Goal: Task Accomplishment & Management: Manage account settings

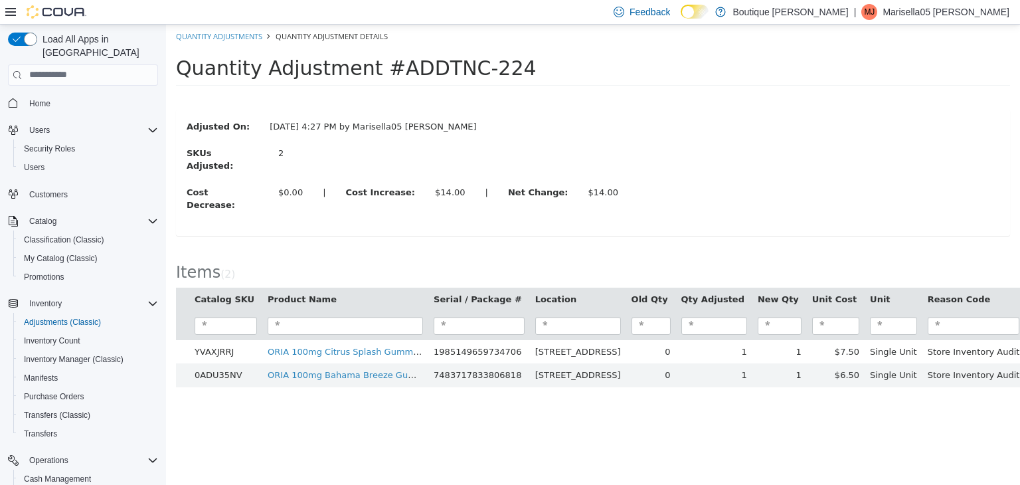
scroll to position [146, 0]
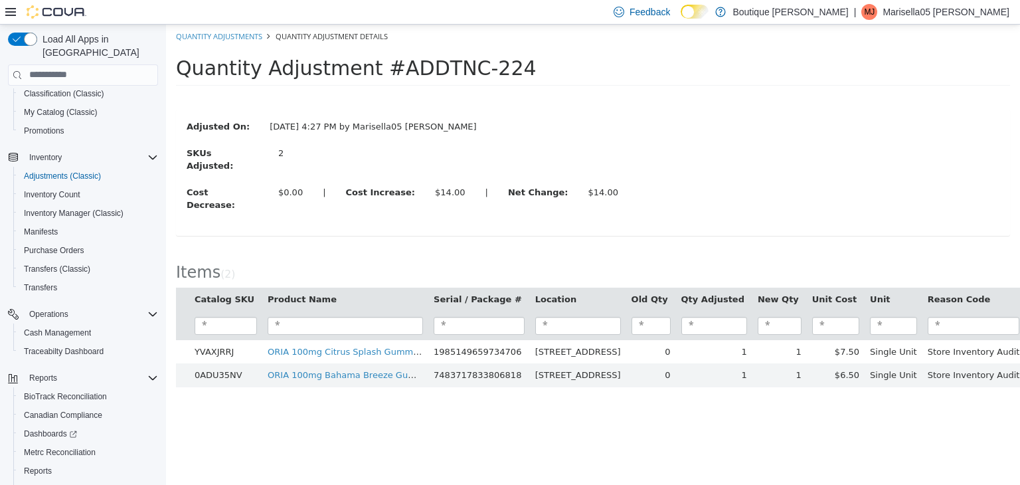
click at [535, 104] on div "Adjusted On: [DATE] 4:27 PM by Marisella05 [PERSON_NAME] SKUs Adjusted: 2 Cost …" at bounding box center [593, 172] width 834 height 154
click at [470, 114] on div "Adjusted On: [DATE] 4:27 PM by Marisella05 [PERSON_NAME] SKUs Adjusted: 2 Cost …" at bounding box center [593, 172] width 834 height 126
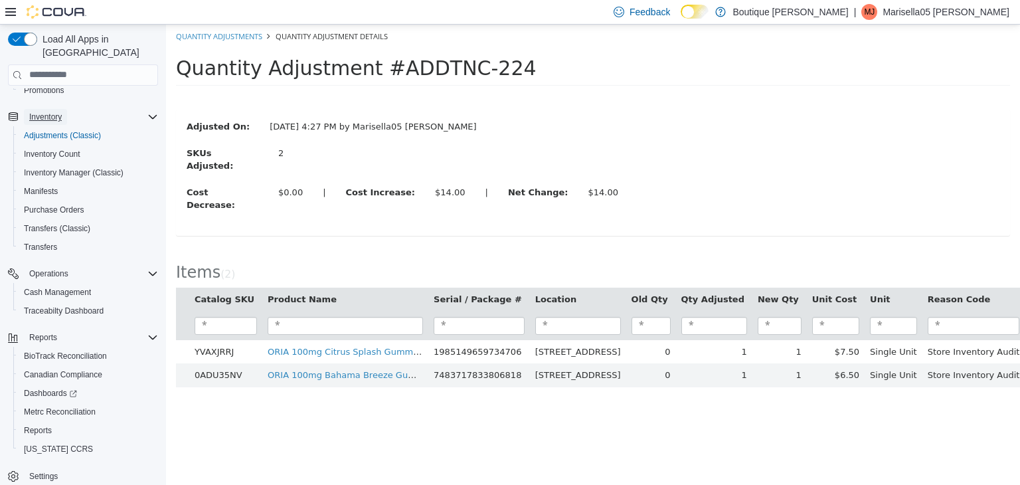
click at [46, 109] on span "Inventory" at bounding box center [45, 117] width 33 height 16
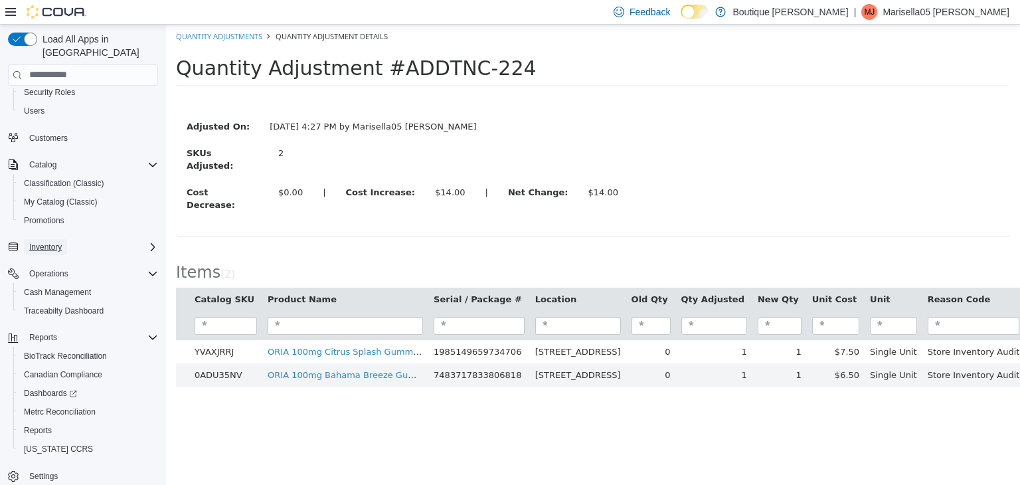
click at [58, 242] on span "Inventory" at bounding box center [45, 247] width 33 height 11
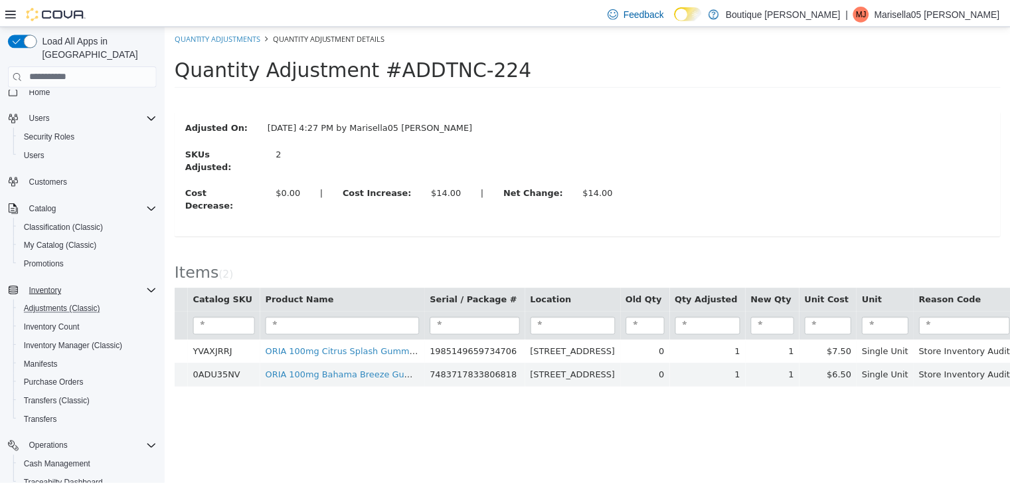
scroll to position [0, 0]
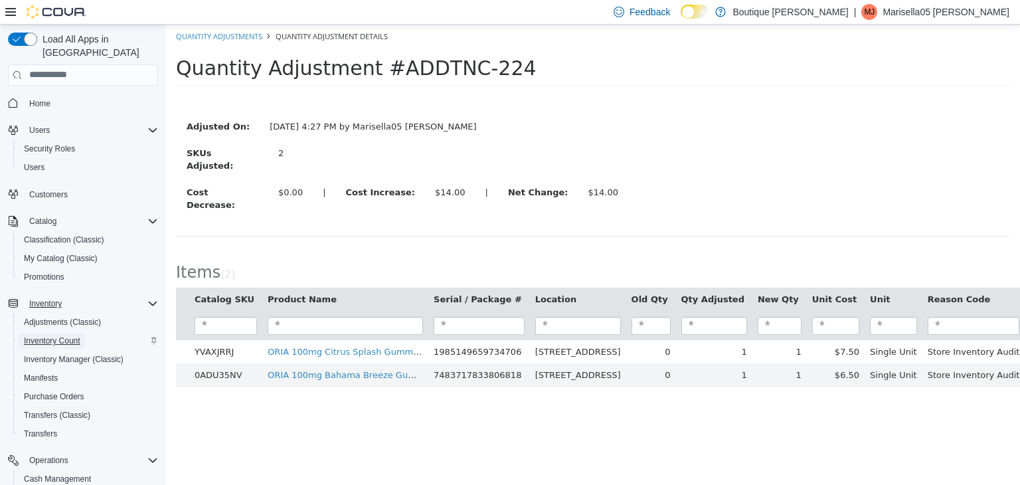
click at [40, 335] on span "Inventory Count" at bounding box center [52, 340] width 56 height 11
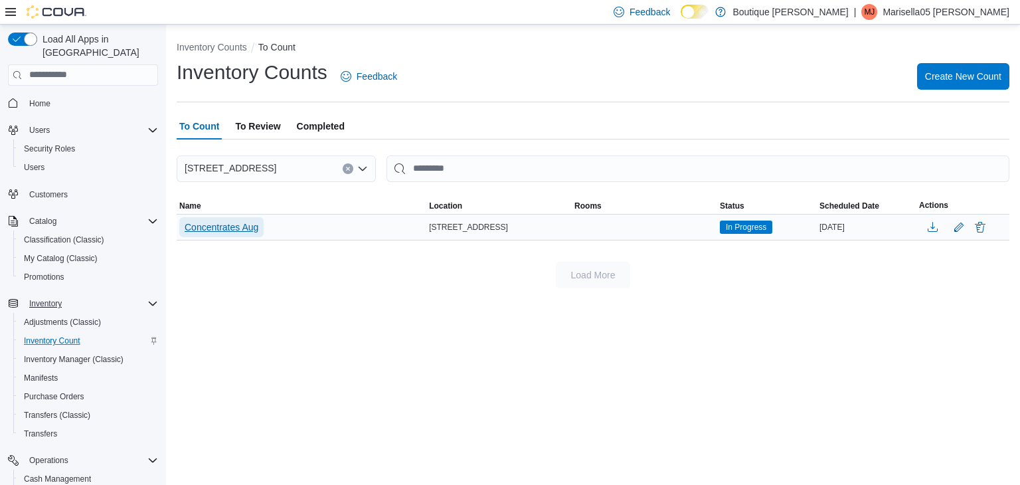
click at [202, 223] on span "Concentrates Aug" at bounding box center [222, 227] width 74 height 13
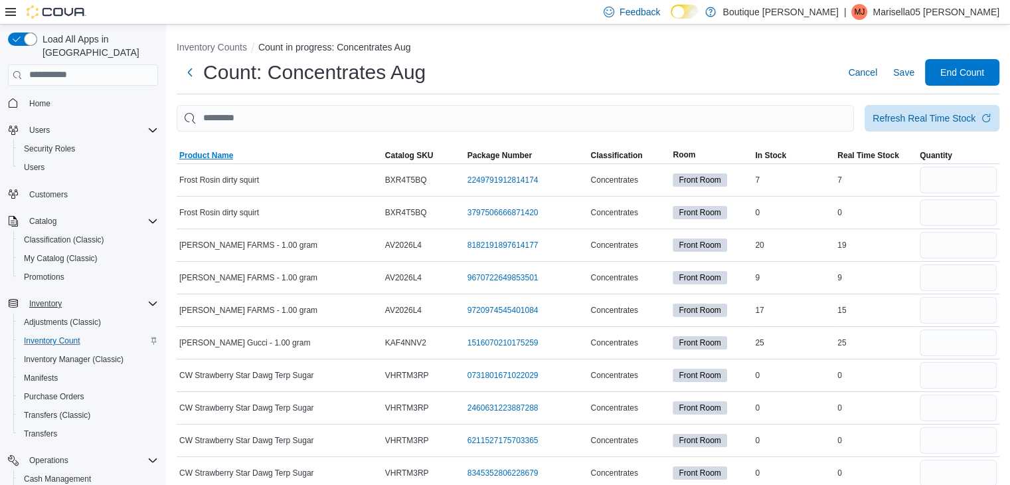
click at [219, 156] on span "Product Name" at bounding box center [206, 155] width 54 height 11
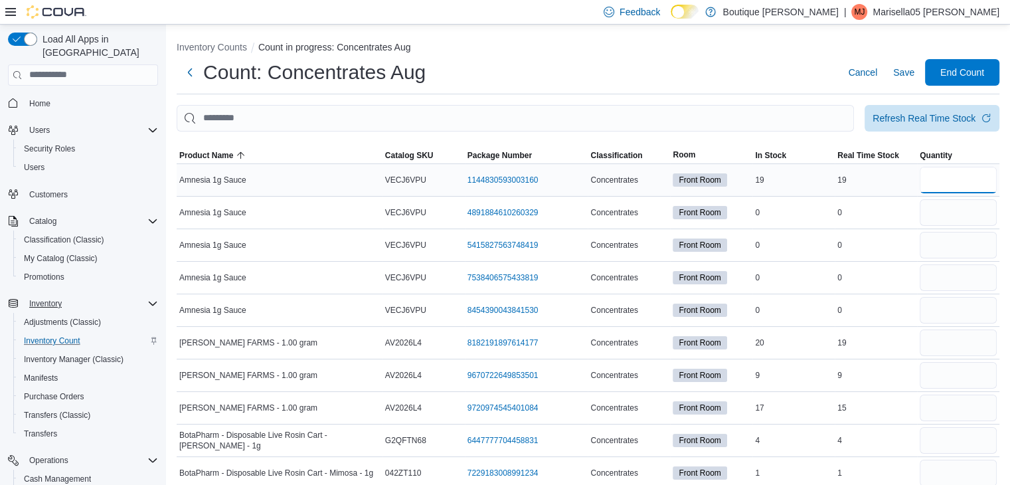
click at [970, 174] on input "number" at bounding box center [958, 180] width 77 height 27
type input "*"
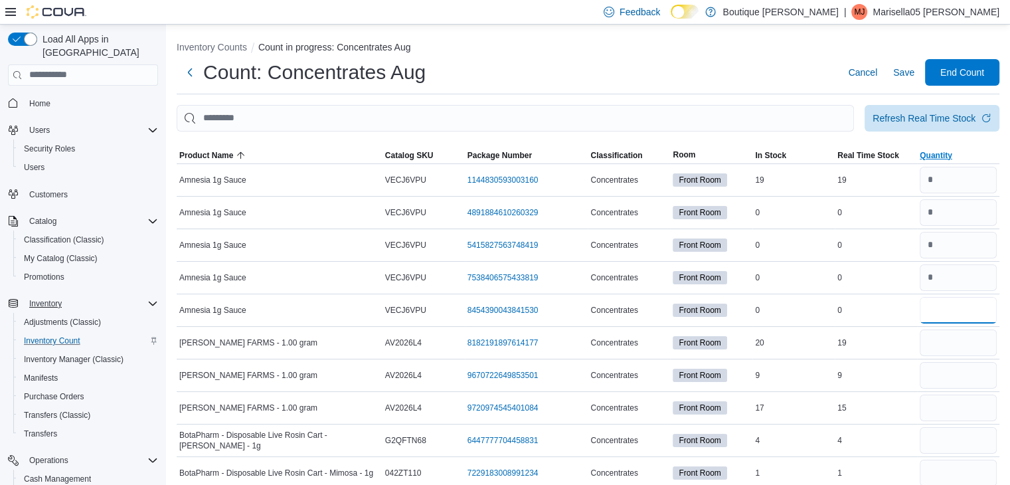
type input "*"
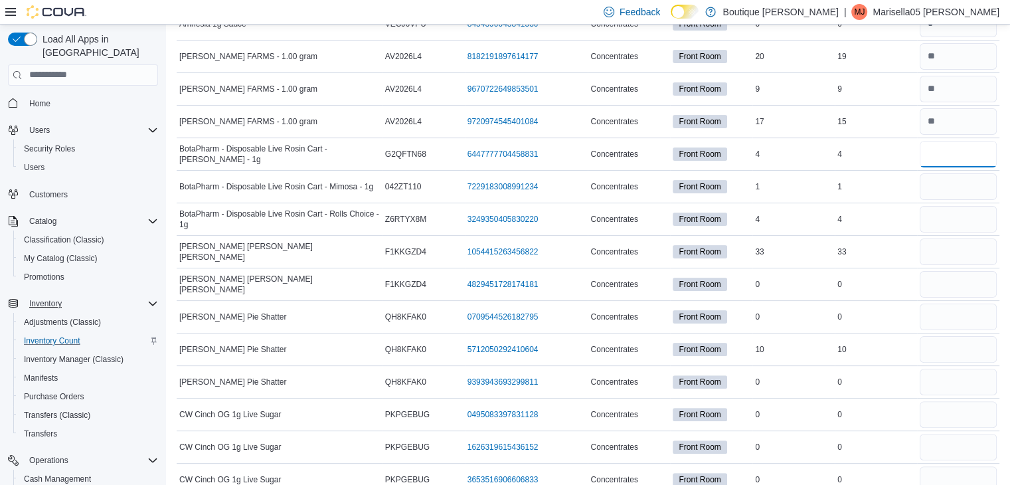
scroll to position [266, 0]
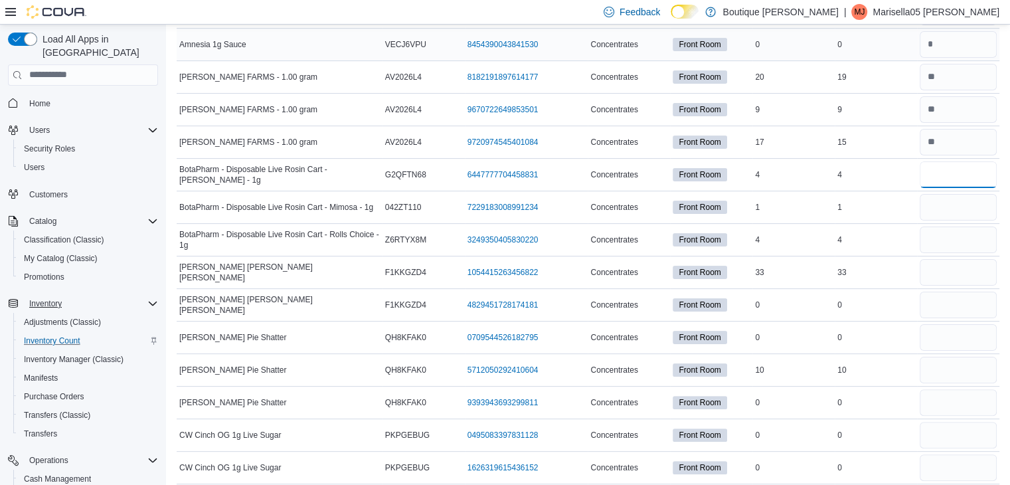
type input "*"
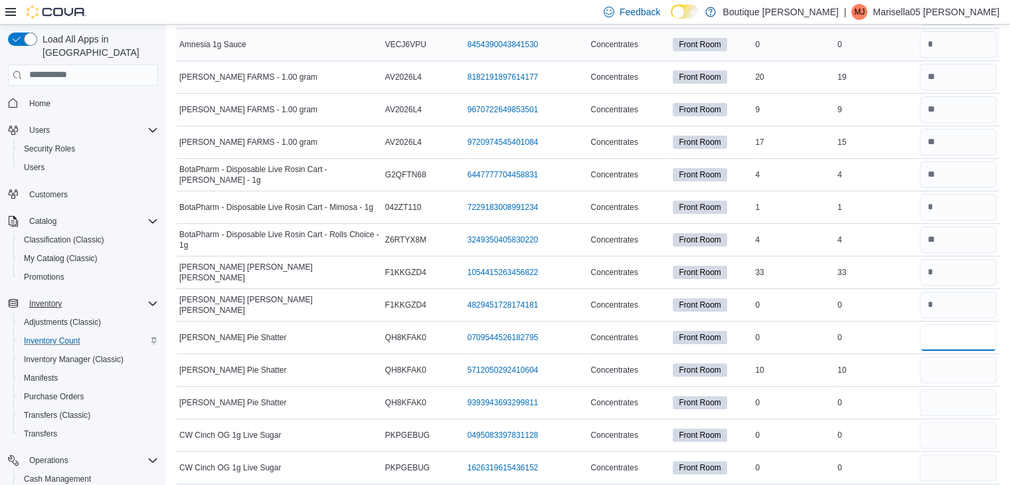
type input "*"
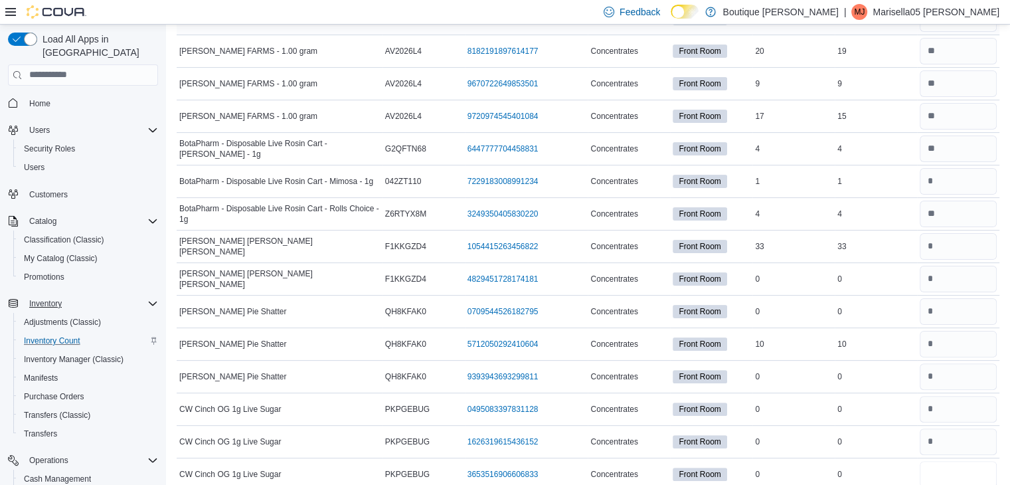
type input "*"
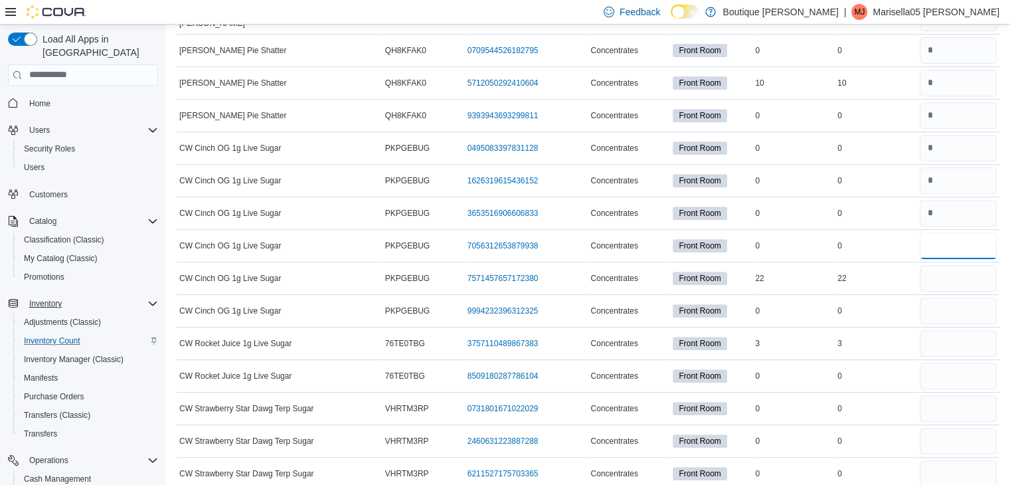
type input "*"
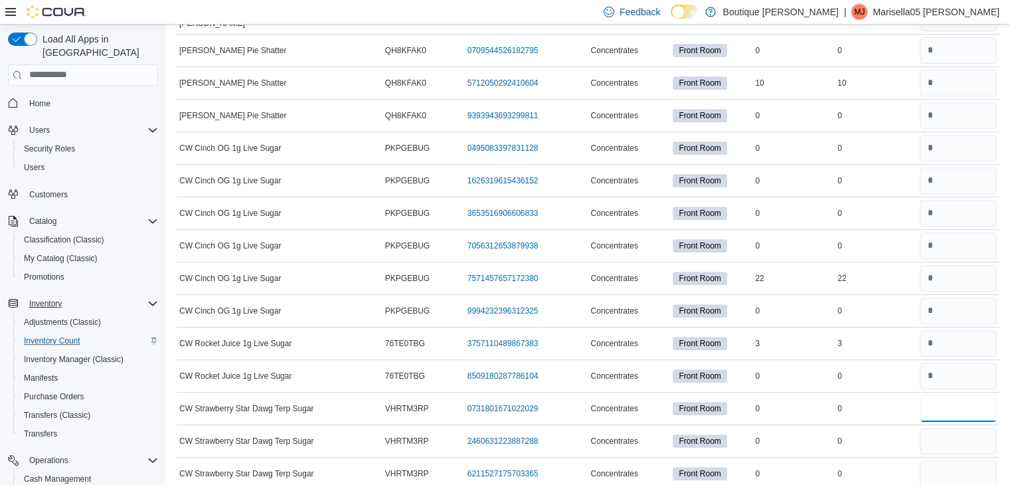
type input "**"
type input "*"
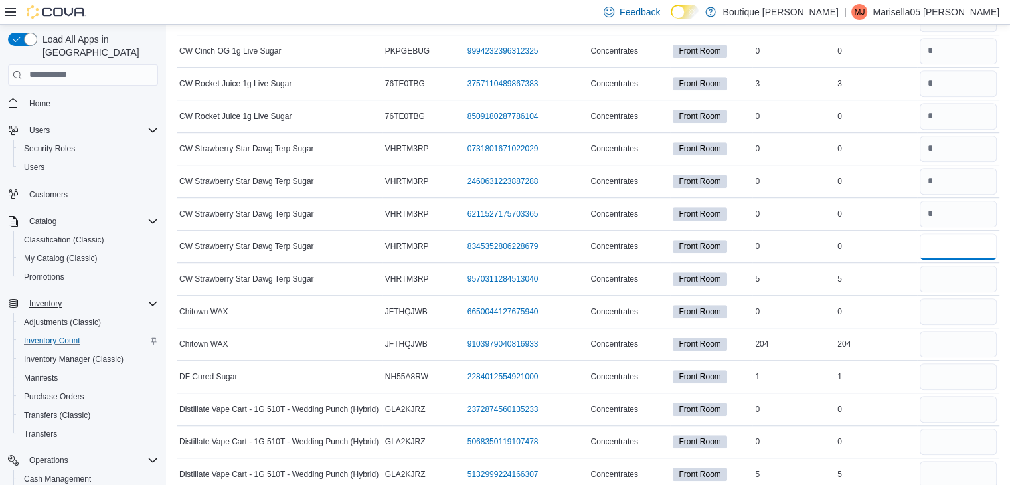
type input "*"
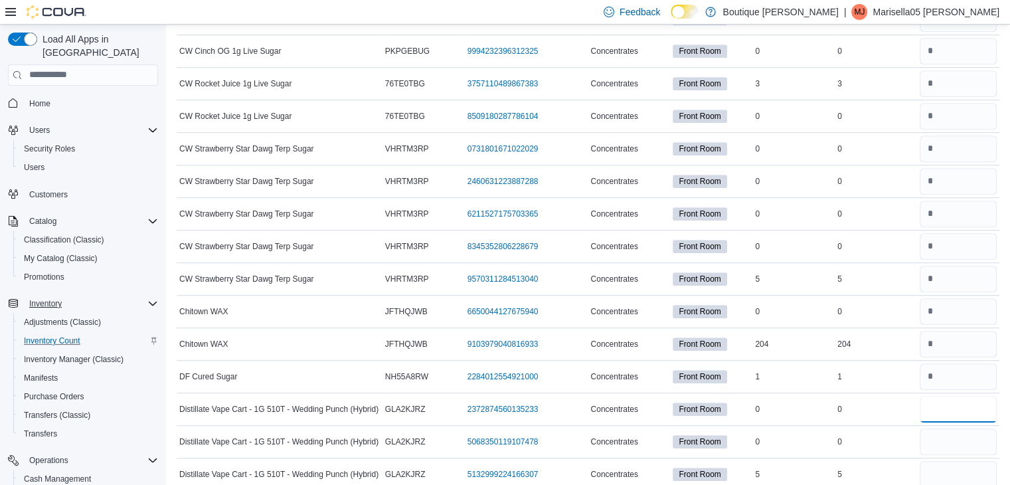
type input "*"
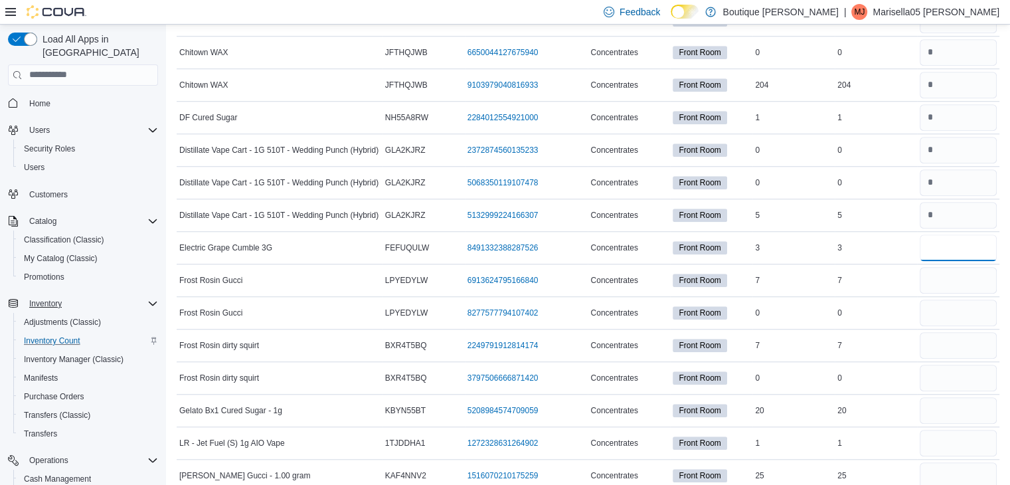
type input "*"
type input "**"
type input "*"
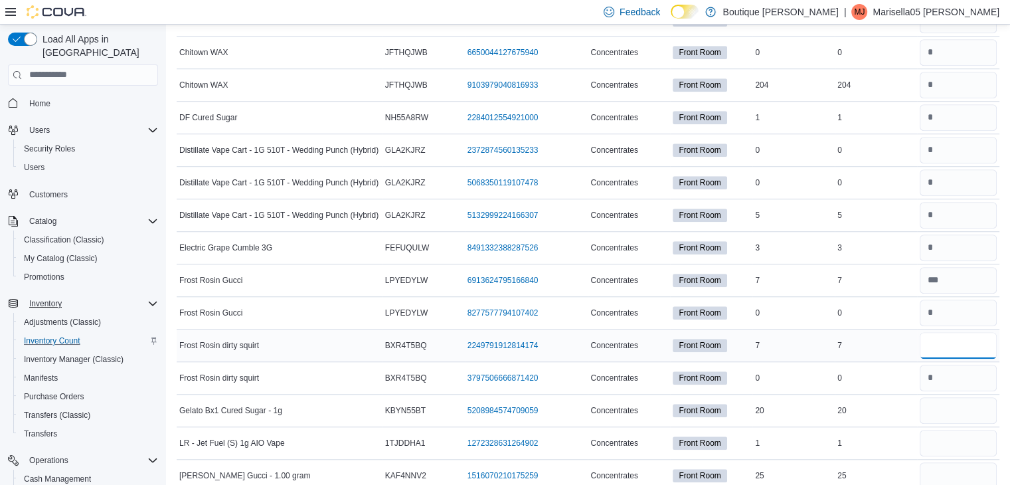
click at [969, 348] on input "number" at bounding box center [958, 345] width 77 height 27
type input "*"
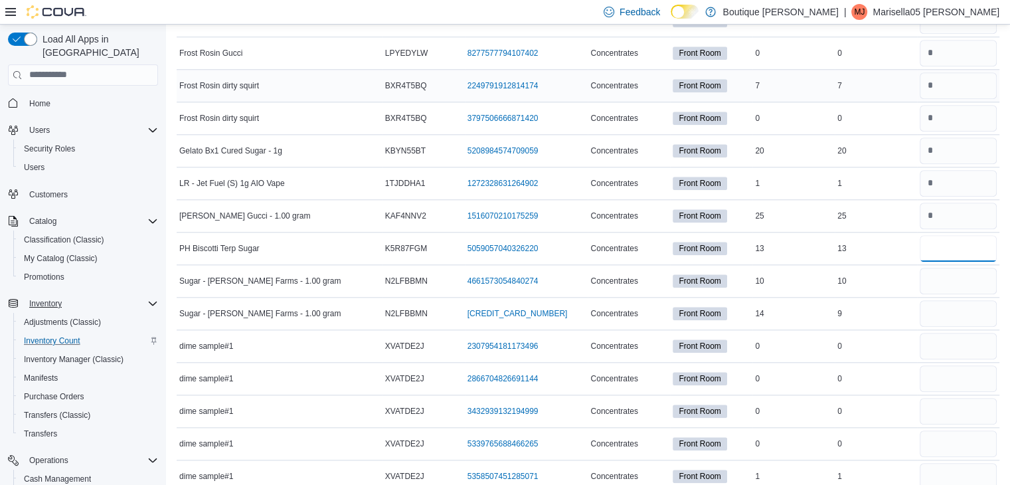
type input "*"
type input "**"
type input "*"
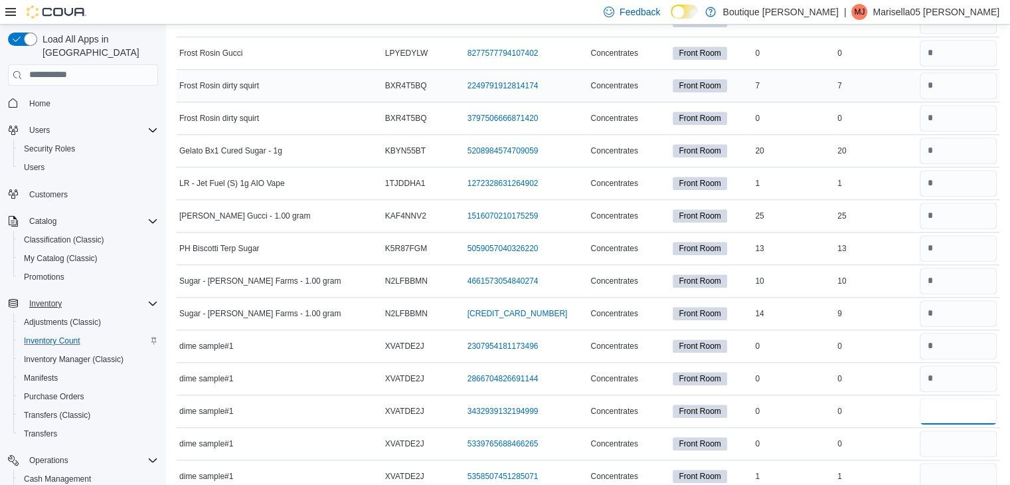
type input "*"
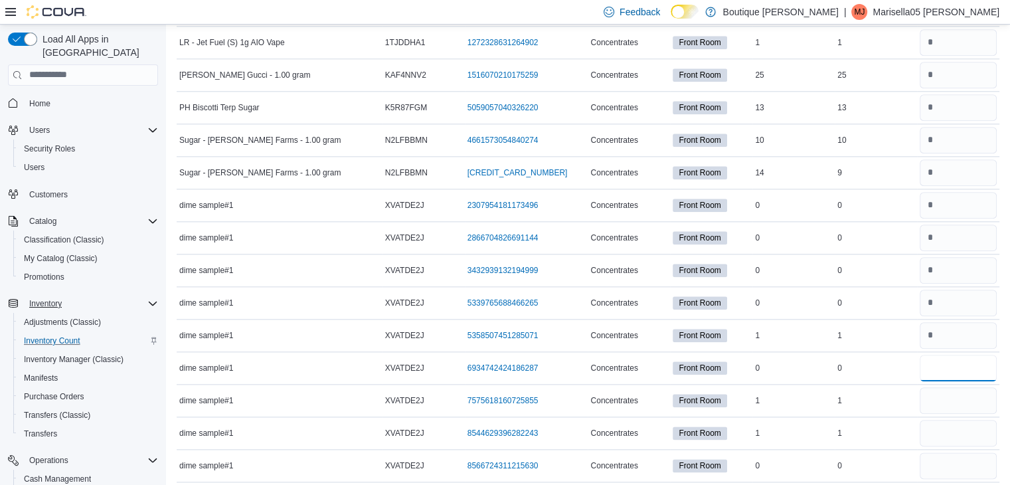
type input "*"
click at [976, 355] on input "number" at bounding box center [958, 368] width 77 height 27
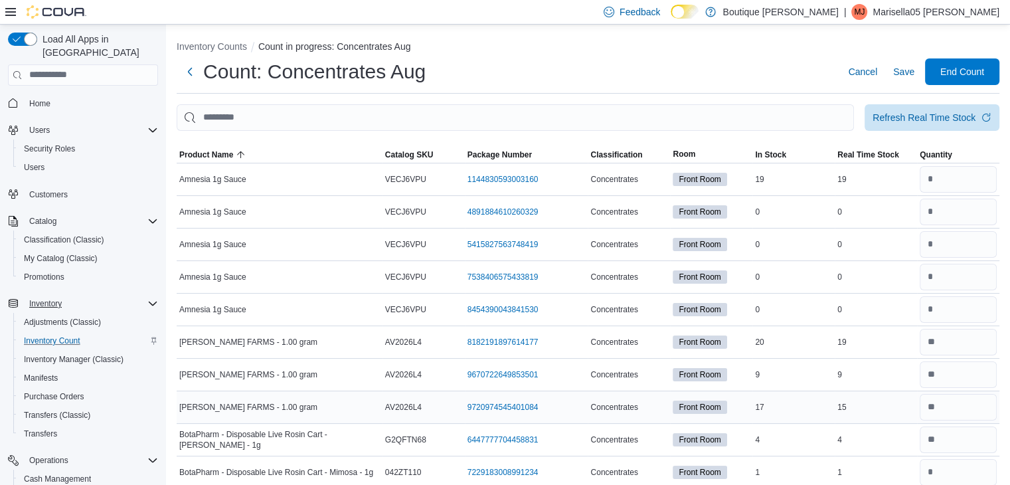
scroll to position [0, 0]
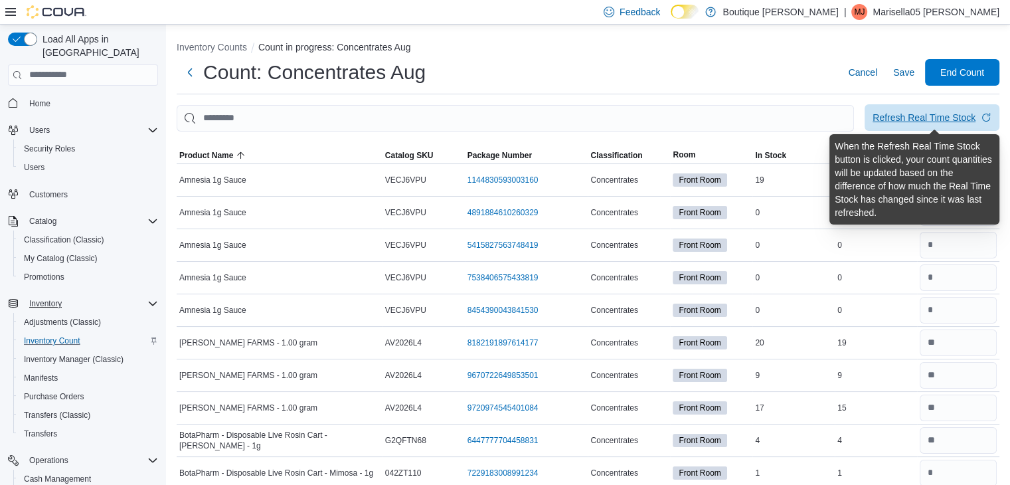
click at [915, 119] on div "Refresh Real Time Stock" at bounding box center [924, 117] width 103 height 13
click at [893, 115] on div "Refresh Real Time Stock" at bounding box center [924, 117] width 103 height 13
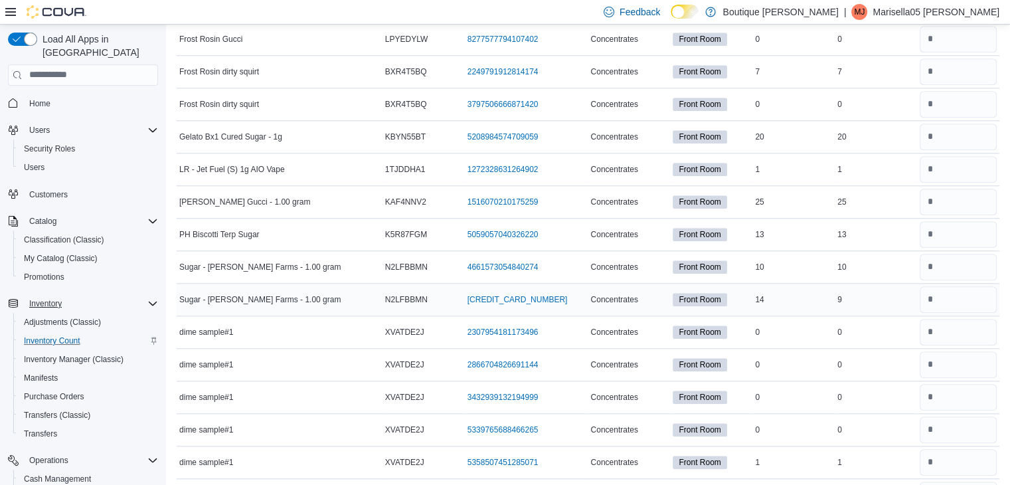
scroll to position [1339, 0]
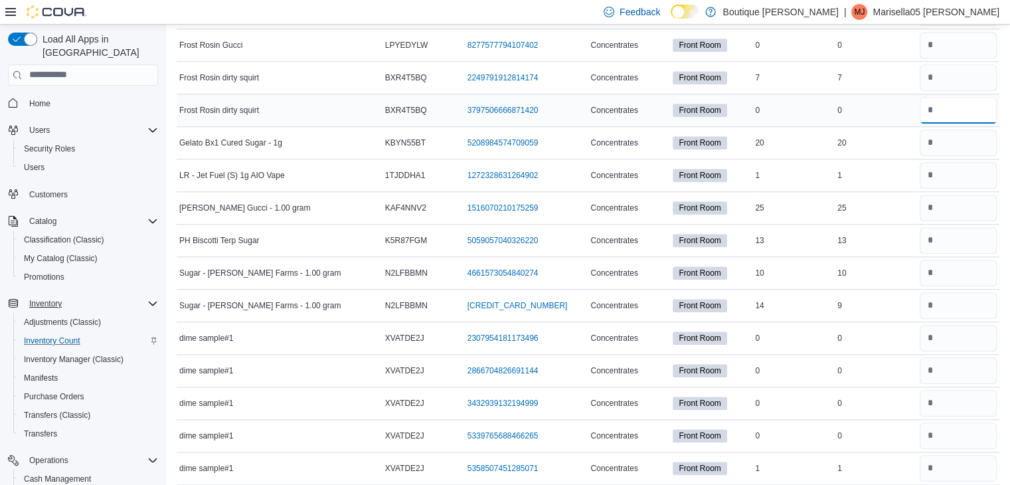
click at [953, 105] on input "number" at bounding box center [958, 110] width 77 height 27
click at [947, 78] on input "number" at bounding box center [958, 77] width 77 height 27
type input "*"
click at [965, 142] on input "number" at bounding box center [958, 143] width 77 height 27
type input "**"
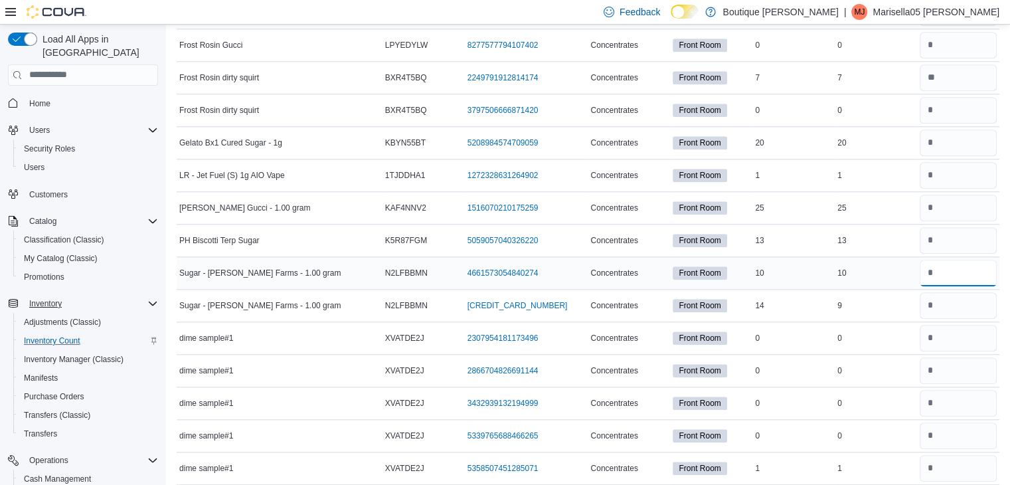
click at [963, 268] on input "number" at bounding box center [958, 273] width 77 height 27
type input "**"
click at [969, 306] on input "number" at bounding box center [958, 305] width 77 height 27
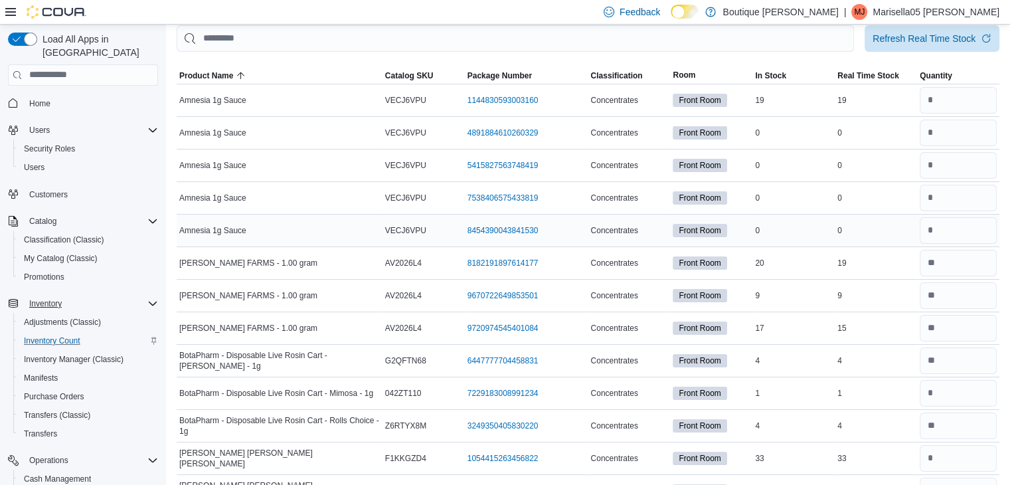
scroll to position [0, 0]
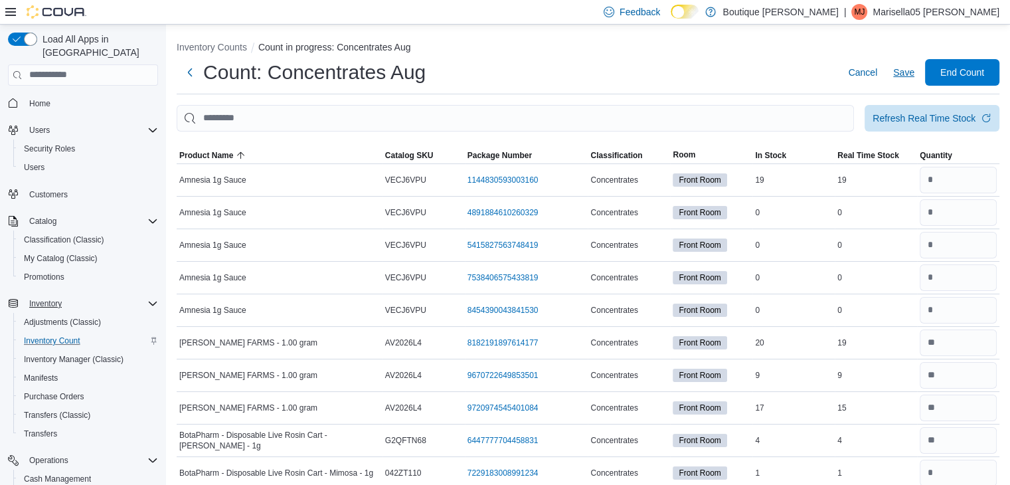
type input "*"
click at [913, 68] on span "Save" at bounding box center [903, 72] width 21 height 13
